Goal: Task Accomplishment & Management: Manage account settings

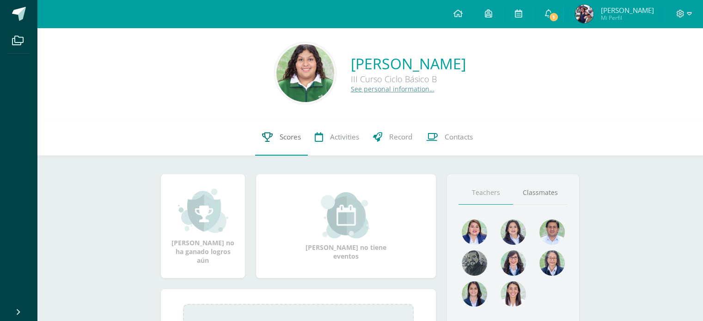
click at [285, 130] on link "Scores" at bounding box center [281, 137] width 53 height 37
click at [538, 15] on link "1" at bounding box center [548, 14] width 30 height 28
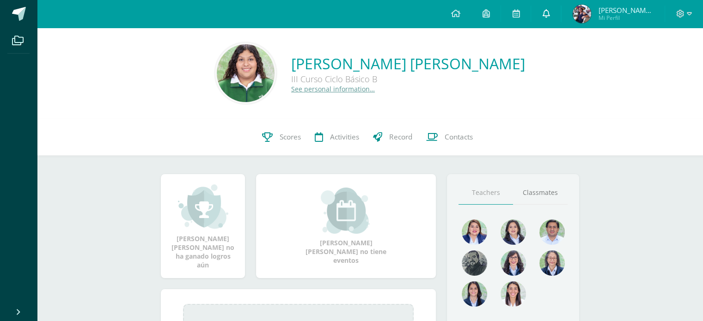
click at [549, 20] on link at bounding box center [546, 14] width 30 height 28
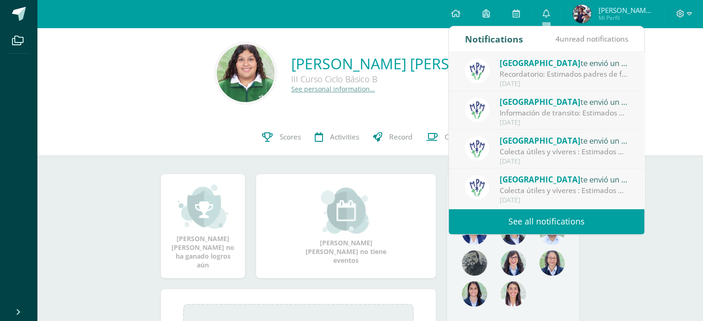
click at [532, 216] on link "See all notifications" at bounding box center [546, 221] width 195 height 25
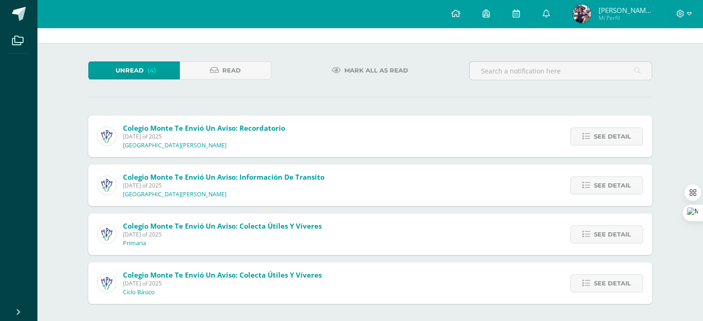
scroll to position [28, 0]
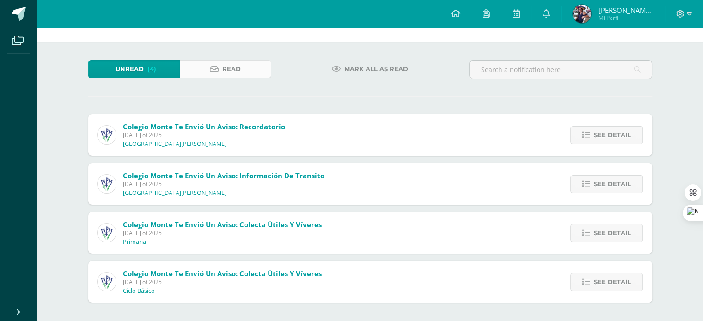
click at [209, 66] on link "Read" at bounding box center [225, 69] width 91 height 18
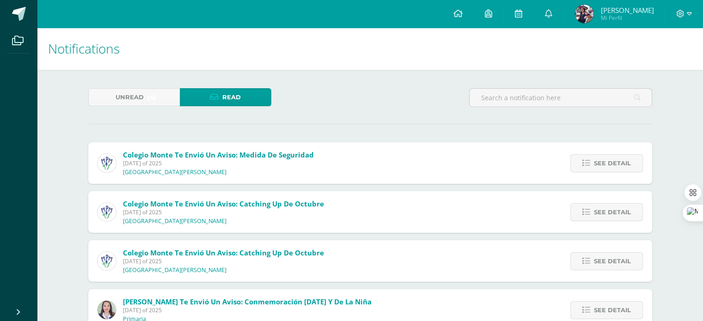
click at [425, 105] on div "Unread (4) Read" at bounding box center [370, 101] width 571 height 27
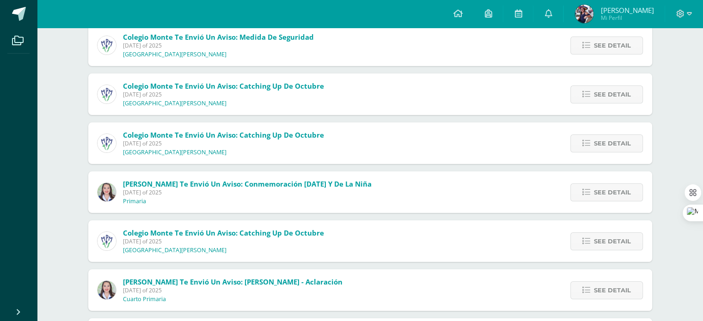
scroll to position [121, 0]
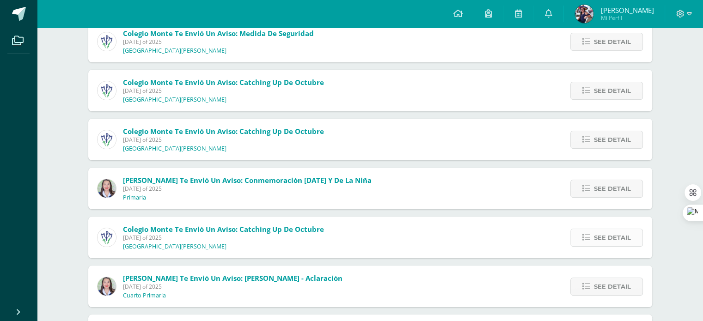
click at [602, 237] on span "See detail" at bounding box center [612, 237] width 37 height 17
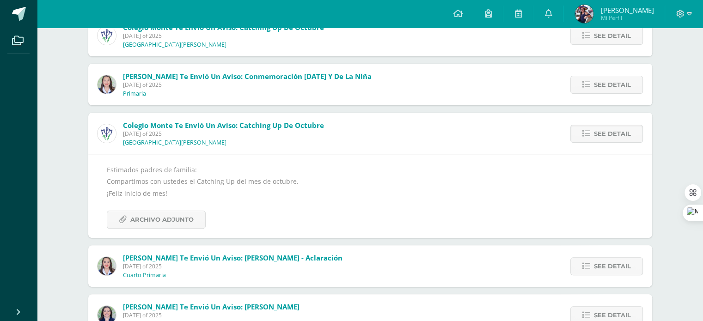
scroll to position [231, 0]
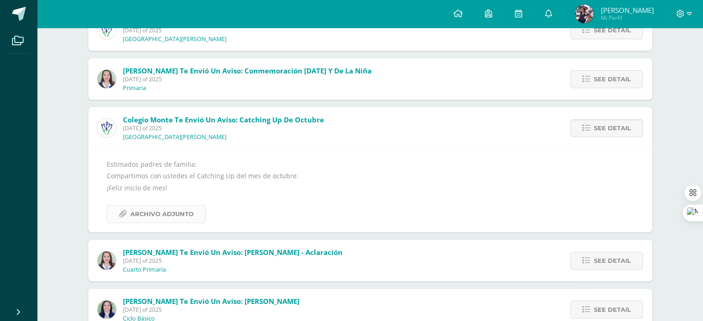
click at [149, 214] on span "Archivo Adjunto" at bounding box center [161, 214] width 63 height 17
